Goal: Task Accomplishment & Management: Manage account settings

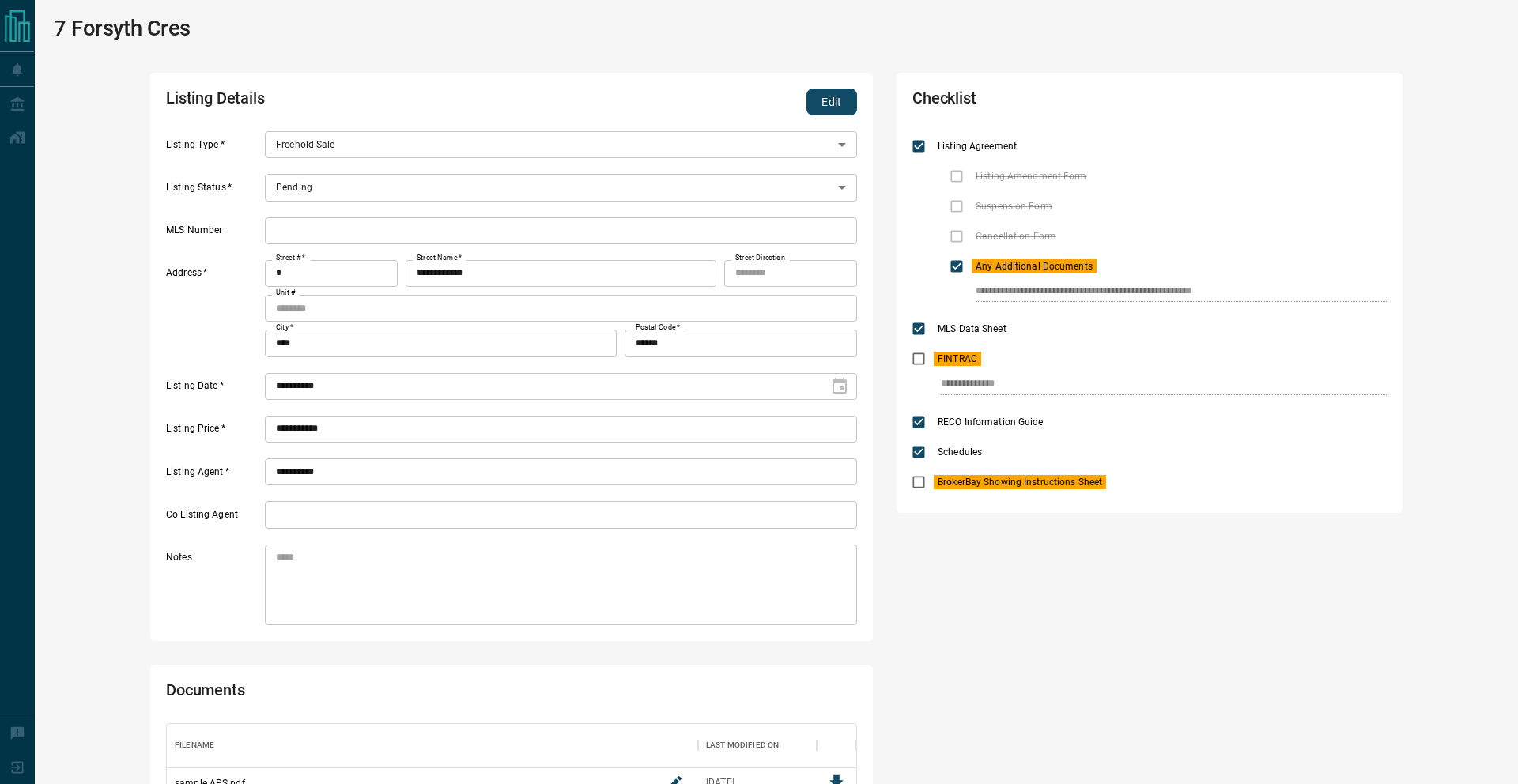
scroll to position [234, 689]
drag, startPoint x: 849, startPoint y: 99, endPoint x: 879, endPoint y: 130, distance: 43.1
click at [849, 99] on button "Edit" at bounding box center [832, 102] width 51 height 27
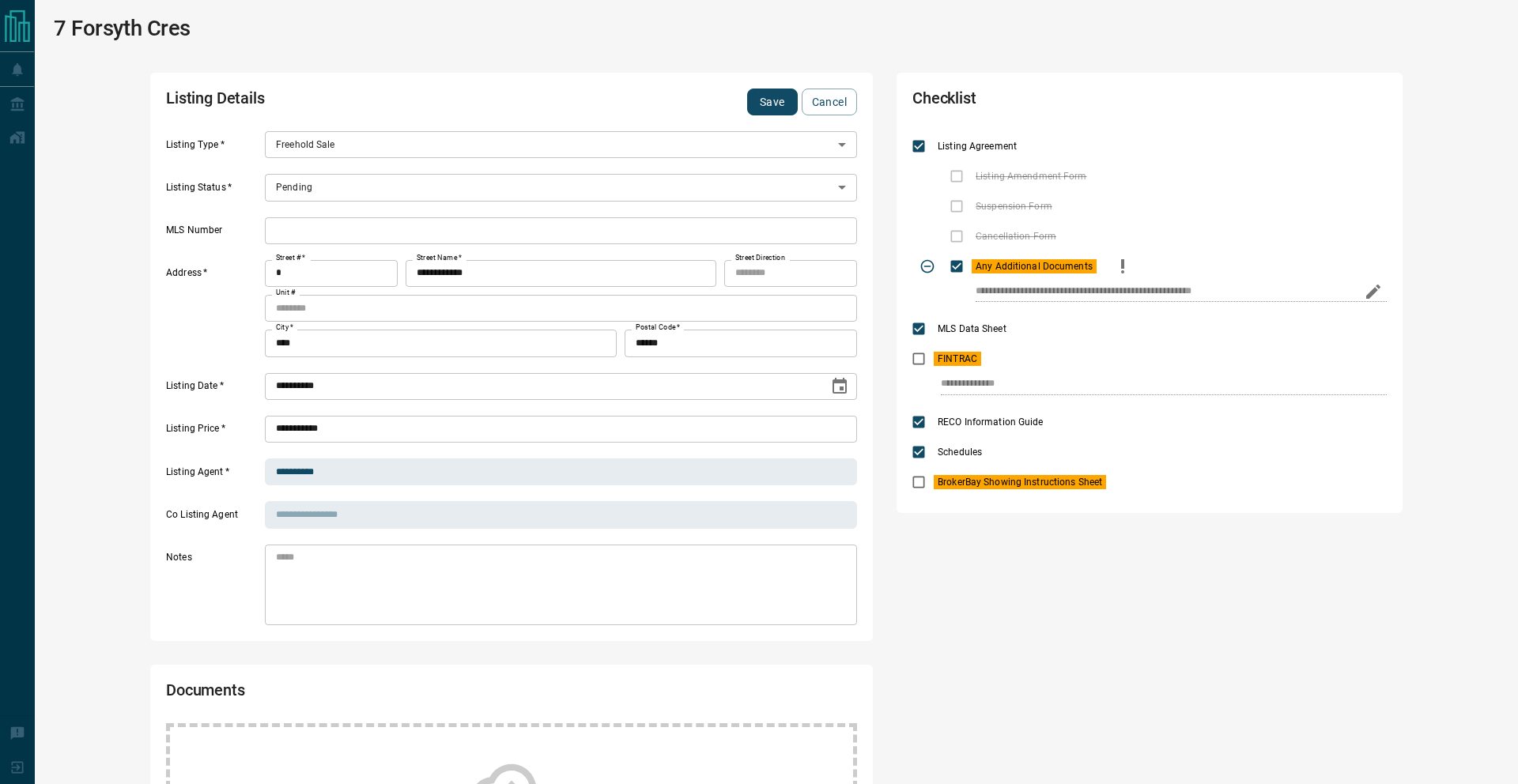
click at [1370, 290] on icon "edit" at bounding box center [1373, 292] width 19 height 19
click at [1121, 262] on icon "priority" at bounding box center [1123, 264] width 3 height 10
click at [1222, 288] on input "**********" at bounding box center [1151, 292] width 351 height 21
click at [1348, 292] on icon "save" at bounding box center [1346, 292] width 14 height 10
click at [1369, 385] on icon "edit" at bounding box center [1373, 384] width 19 height 19
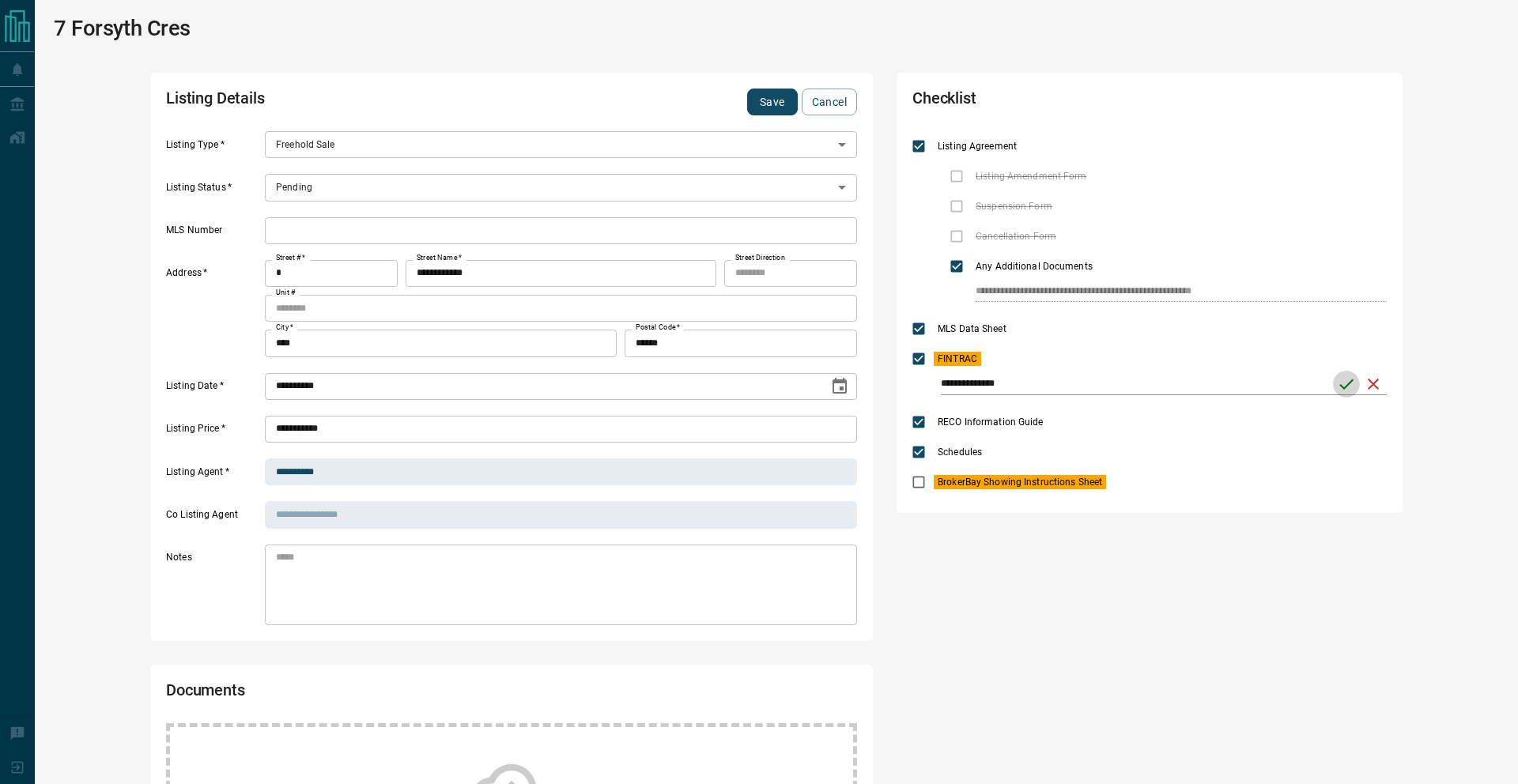
click at [1352, 384] on icon "save" at bounding box center [1346, 384] width 19 height 19
click at [1011, 353] on icon "priority" at bounding box center [1007, 359] width 19 height 19
drag, startPoint x: 1130, startPoint y: 479, endPoint x: 1031, endPoint y: 450, distance: 103.2
click at [1131, 479] on icon "priority" at bounding box center [1132, 480] width 3 height 10
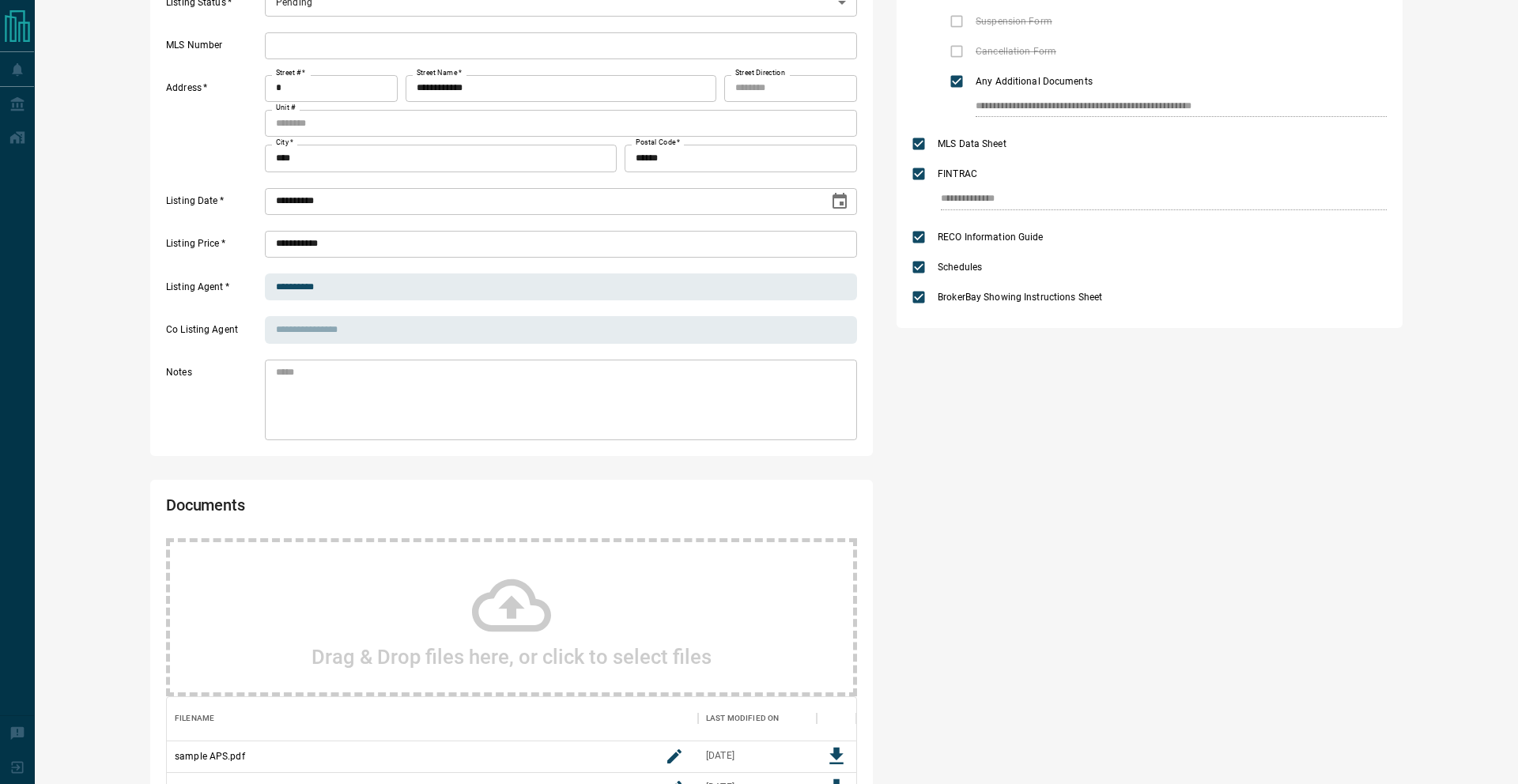
scroll to position [476, 0]
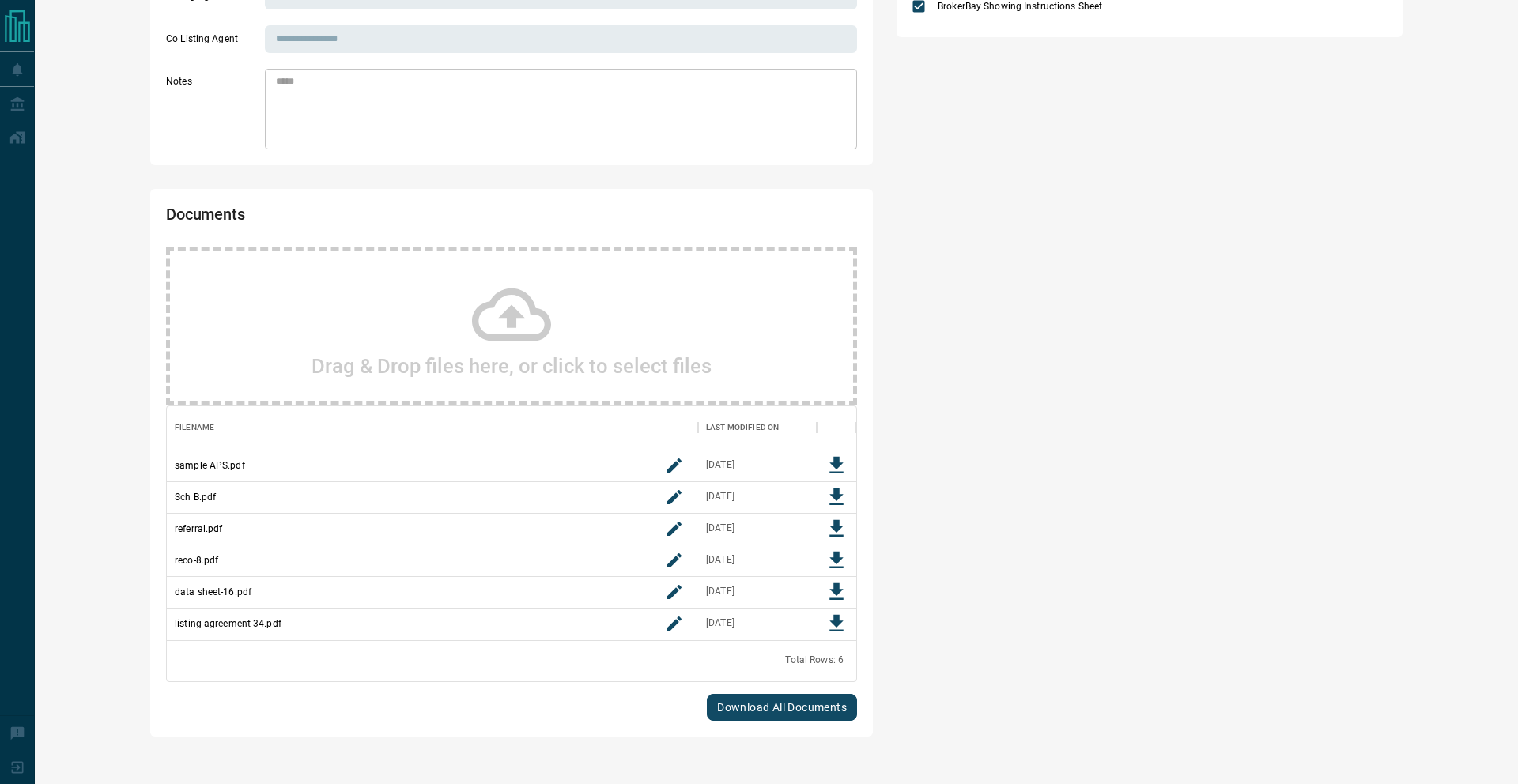
click at [676, 320] on div "Drag & Drop files here, or click to select files" at bounding box center [511, 326] width 691 height 158
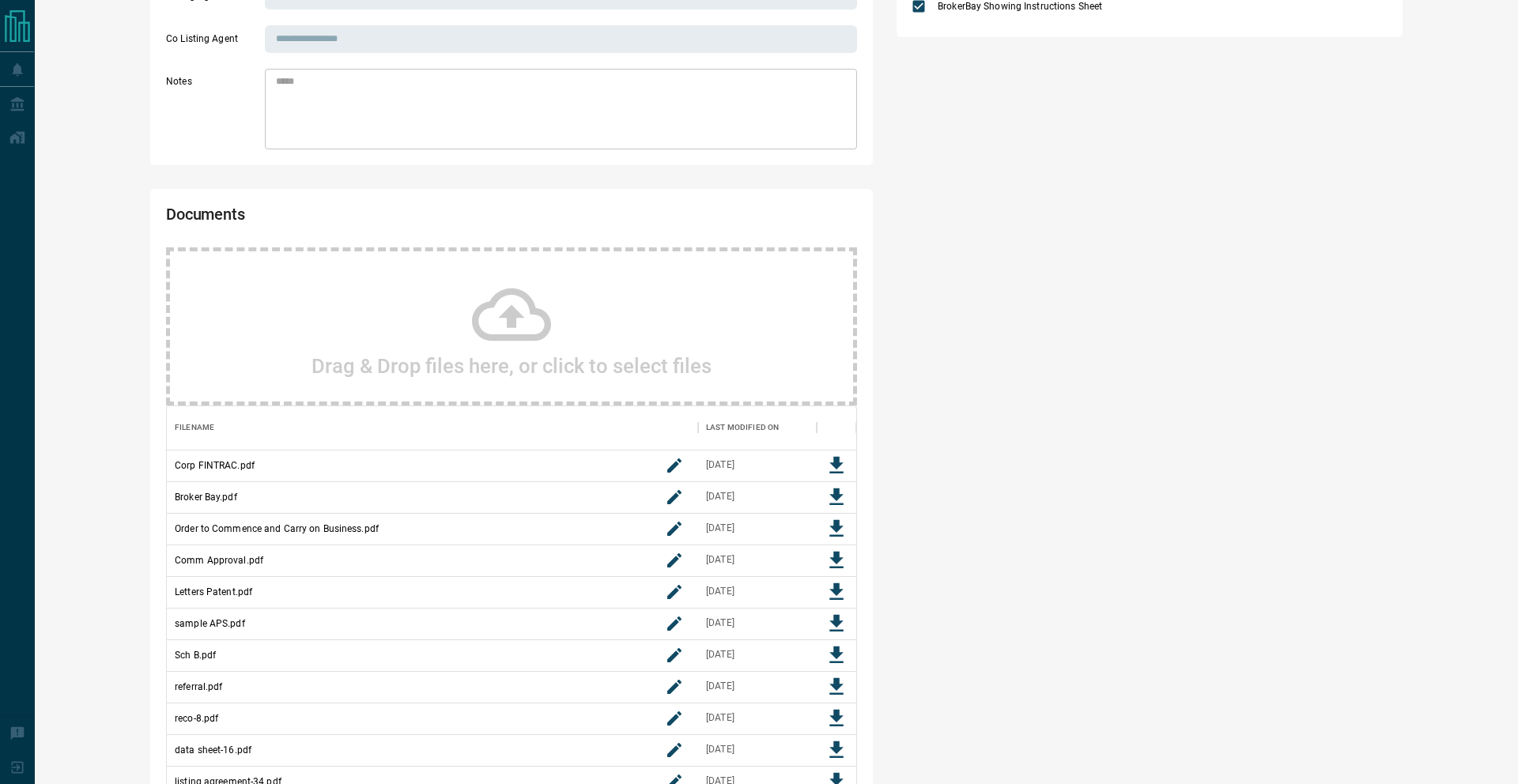
scroll to position [0, 0]
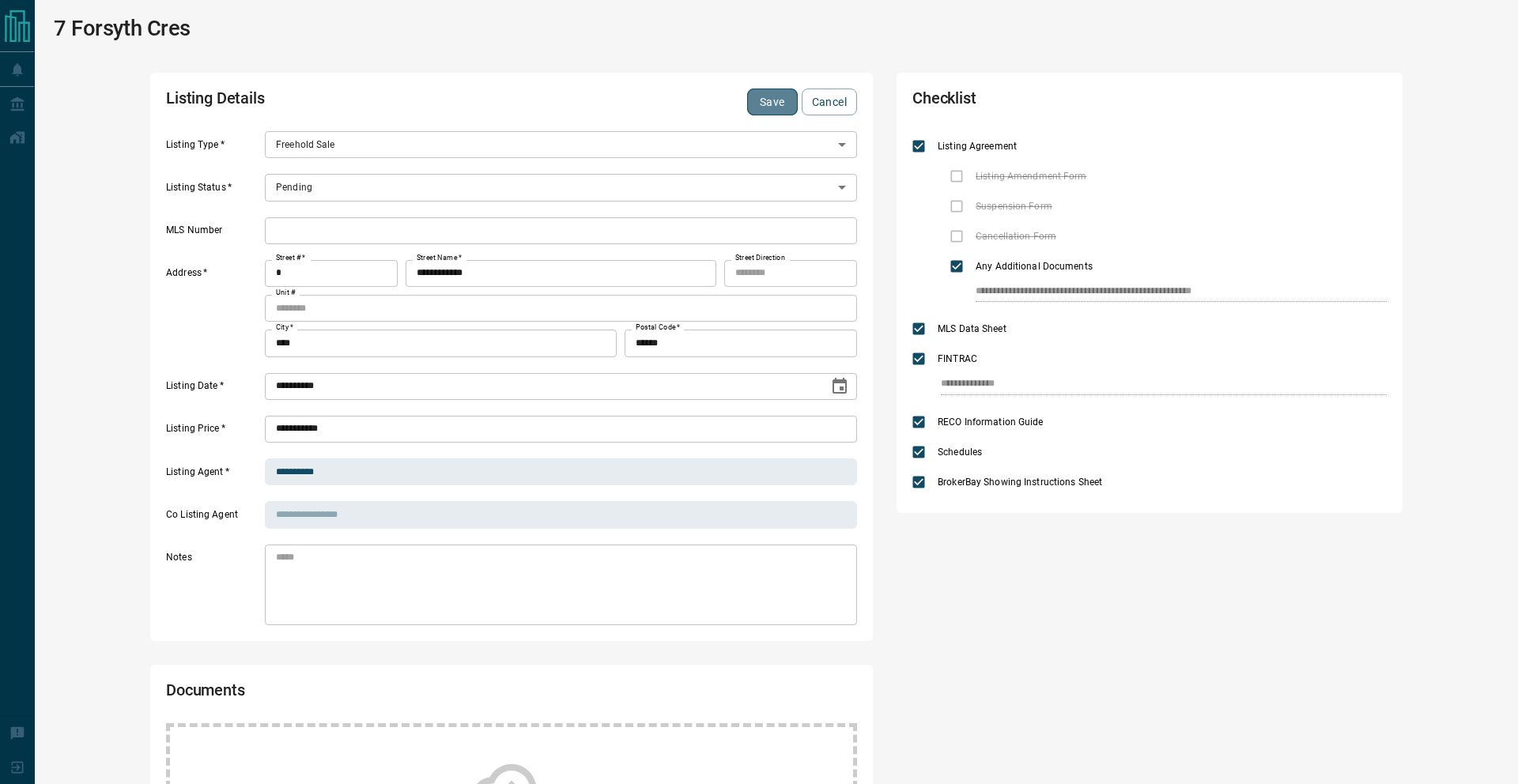
click at [759, 96] on button "Save" at bounding box center [773, 102] width 51 height 27
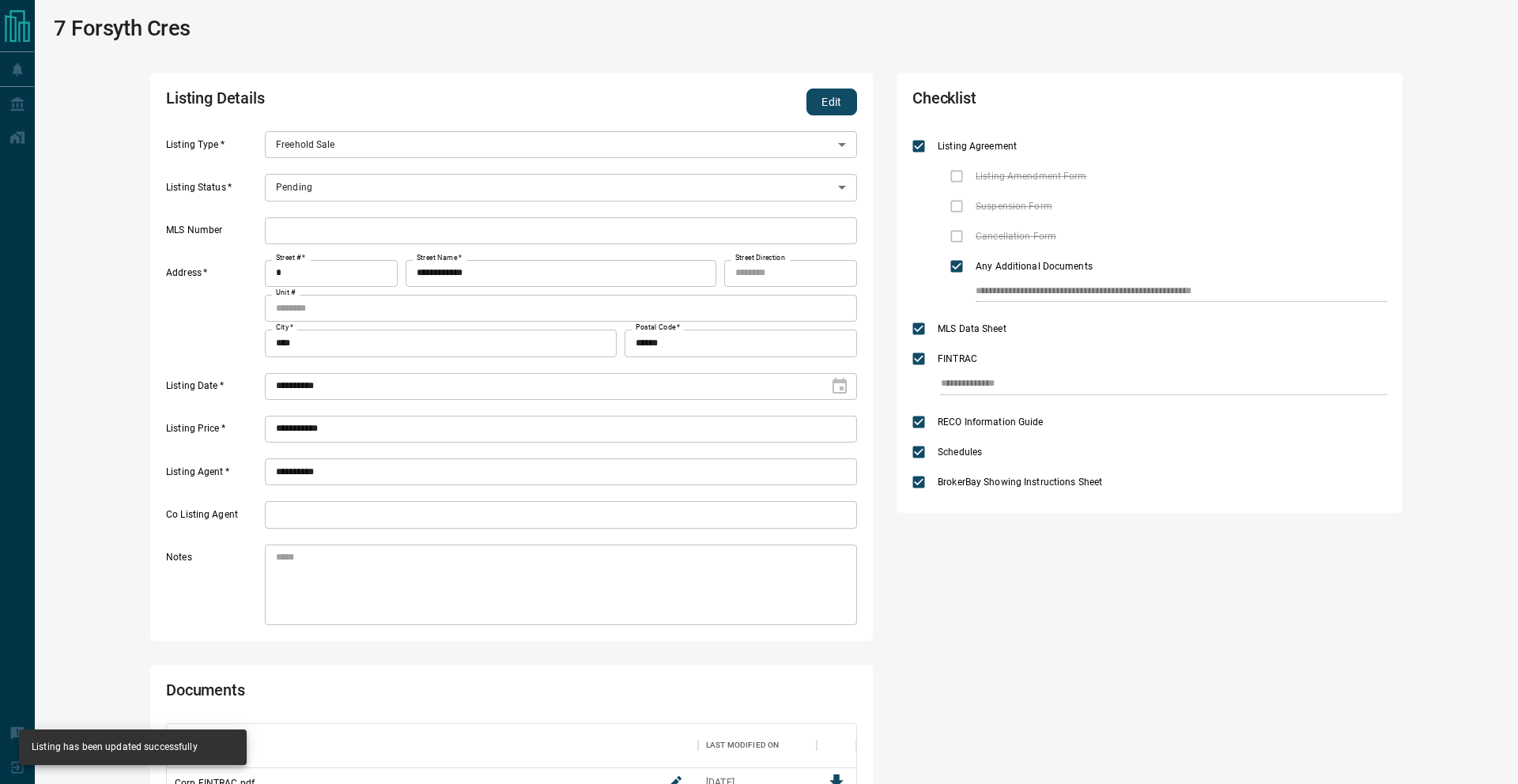
scroll to position [550, 689]
click at [821, 97] on button "Edit" at bounding box center [832, 102] width 51 height 27
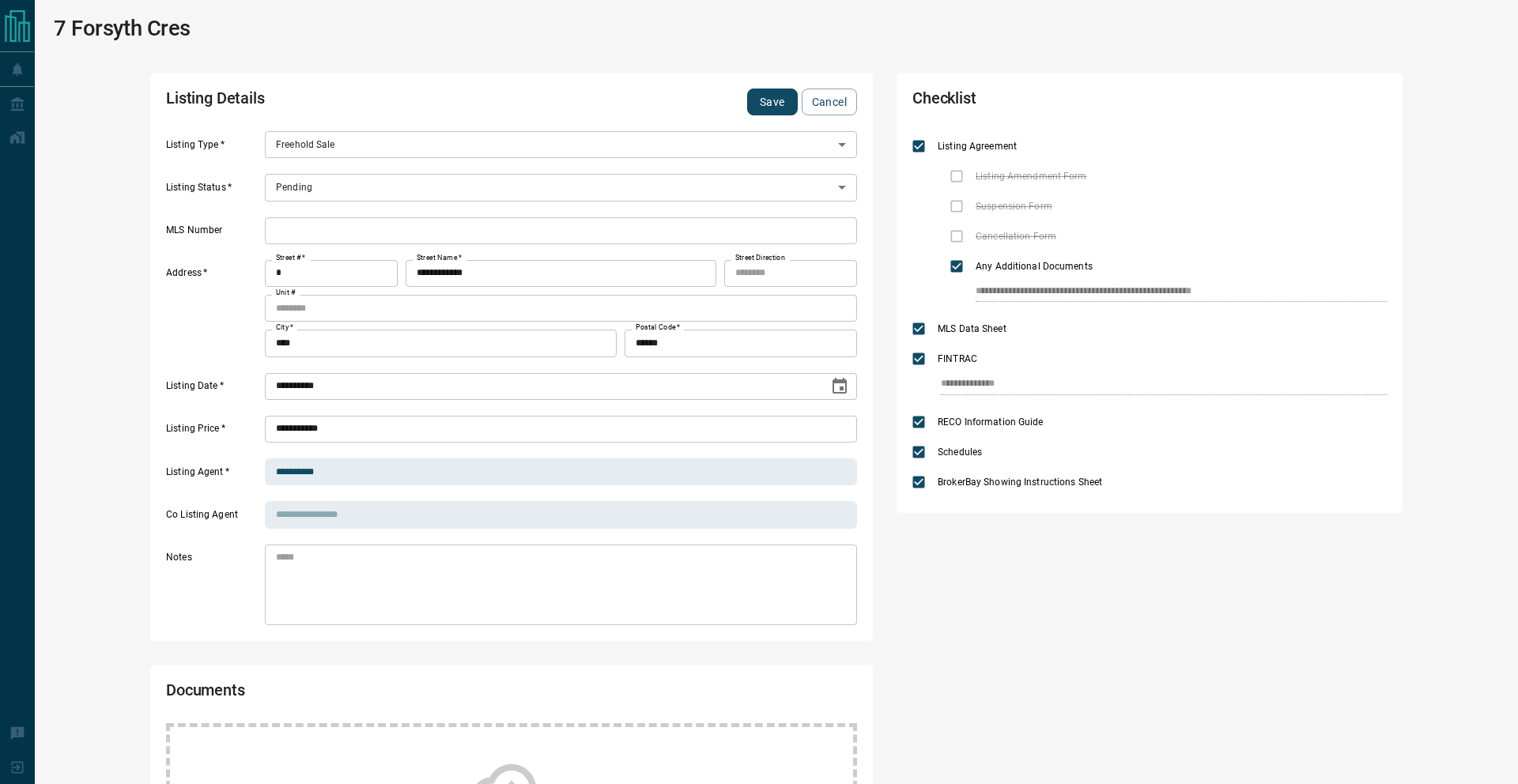
click at [386, 186] on body "**********" at bounding box center [759, 788] width 1518 height 1576
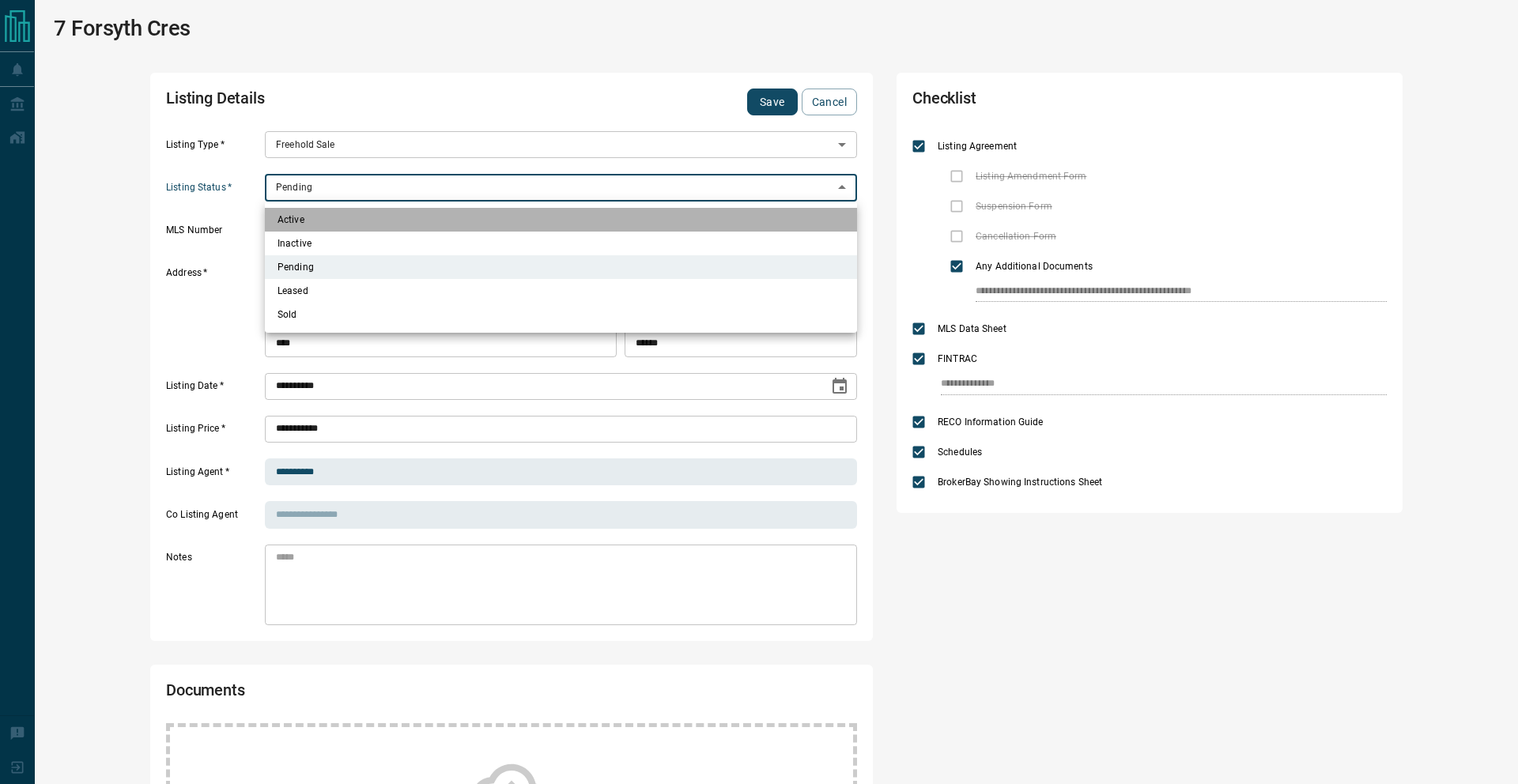
click at [366, 215] on li "Active" at bounding box center [561, 219] width 592 height 24
type input "*"
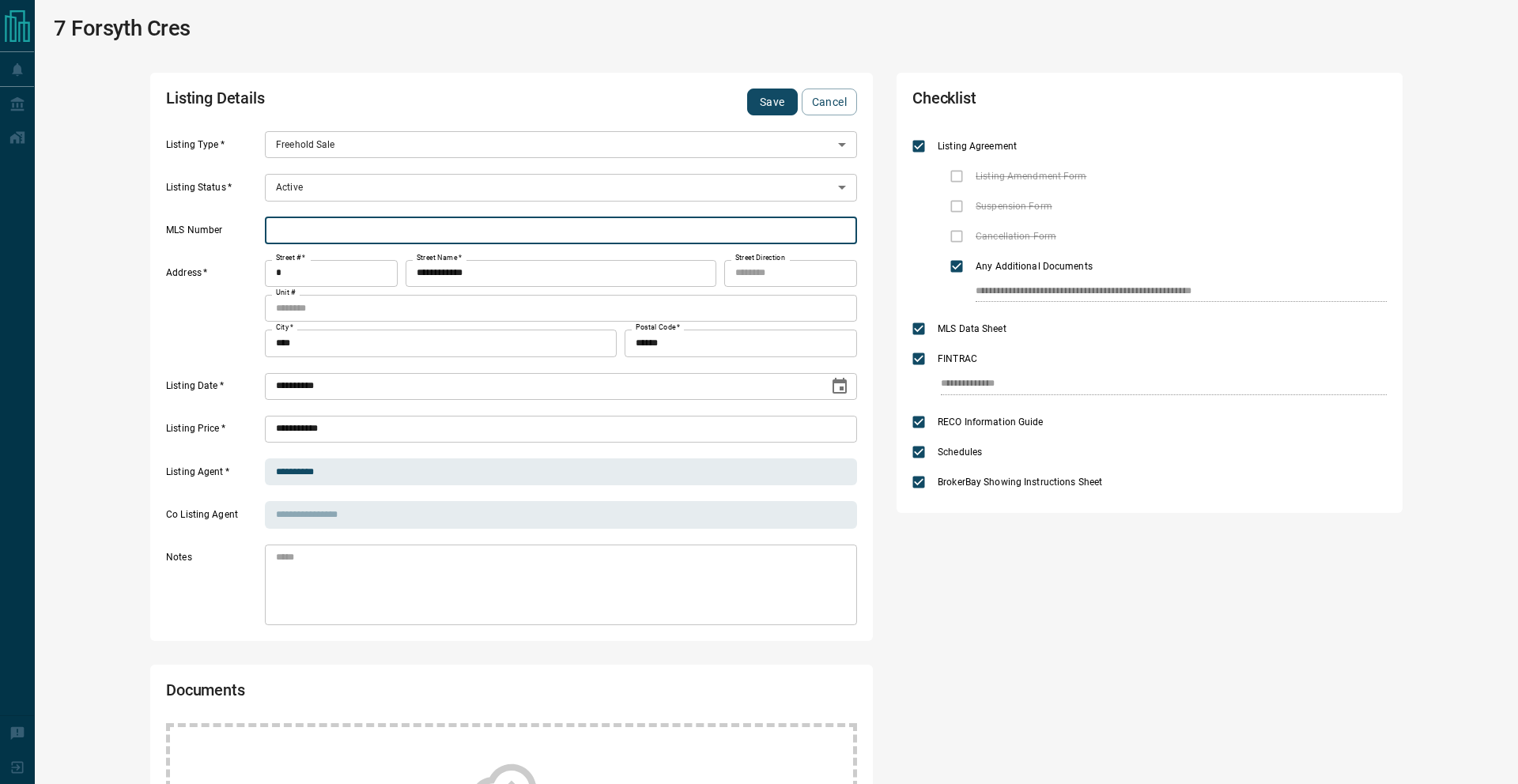
click at [367, 228] on input "text" at bounding box center [561, 231] width 592 height 27
paste input "*********"
type input "*********"
drag, startPoint x: 765, startPoint y: 99, endPoint x: 548, endPoint y: 15, distance: 232.7
click at [765, 99] on button "Save" at bounding box center [773, 102] width 51 height 27
